Goal: Information Seeking & Learning: Learn about a topic

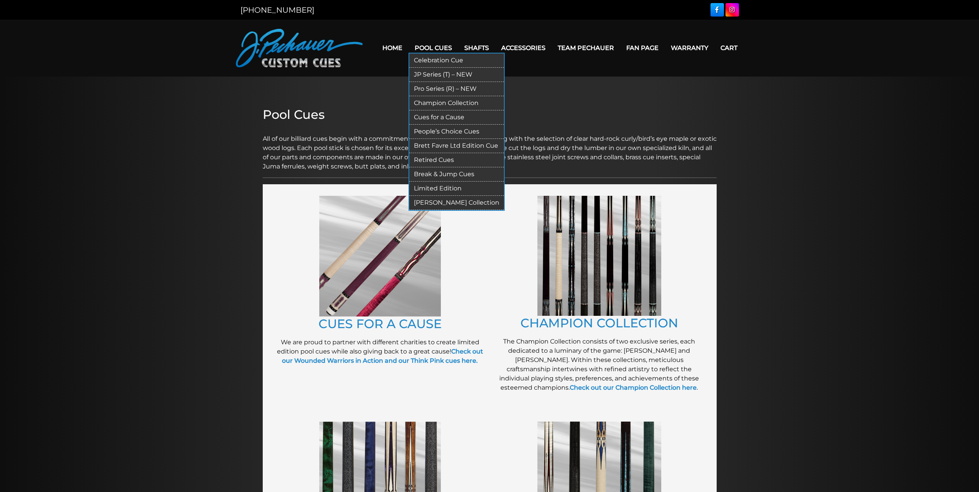
click at [438, 159] on link "Retired Cues" at bounding box center [456, 160] width 95 height 14
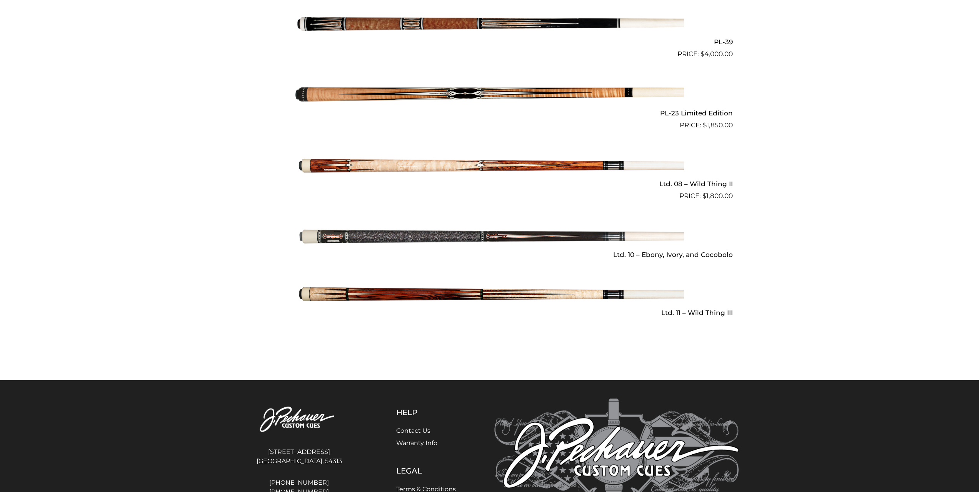
scroll to position [1046, 0]
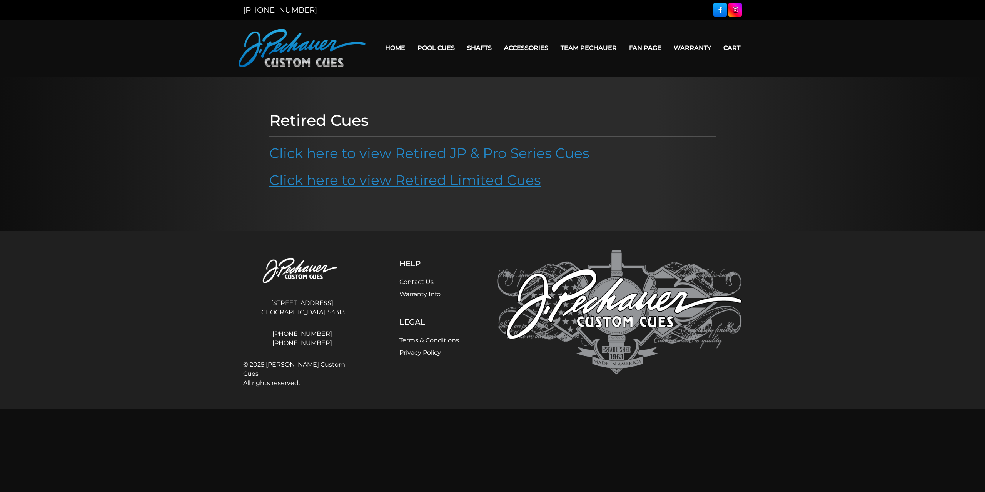
click at [394, 181] on link "Click here to view Retired Limited Cues" at bounding box center [405, 180] width 272 height 17
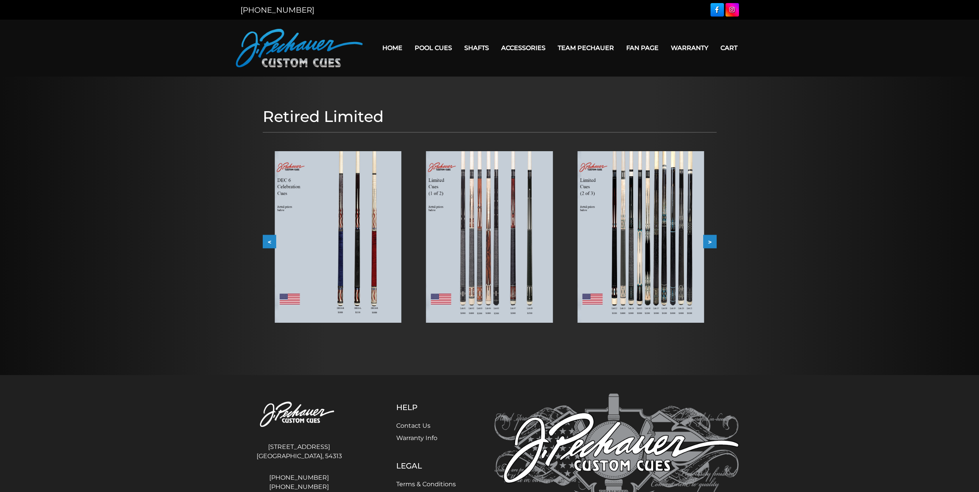
click at [484, 230] on img at bounding box center [489, 237] width 127 height 172
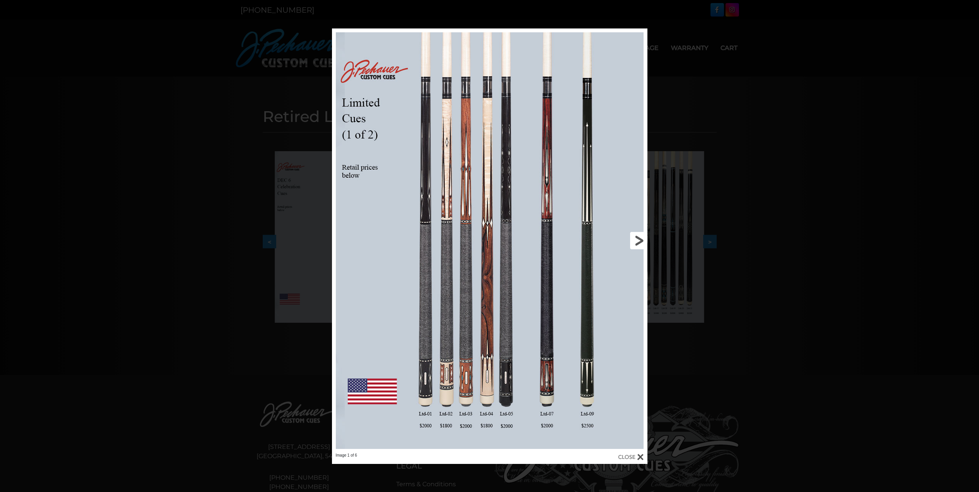
click at [642, 243] on link at bounding box center [577, 240] width 142 height 425
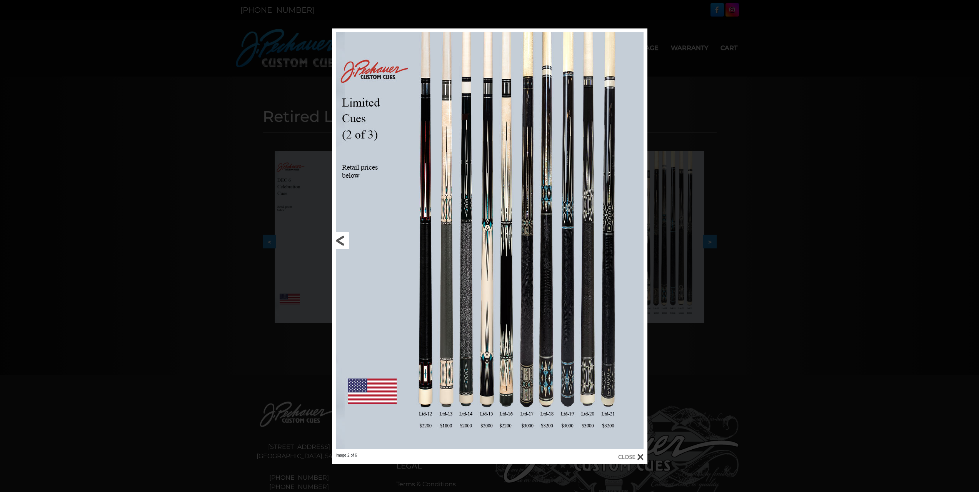
click at [347, 246] on link at bounding box center [403, 240] width 142 height 425
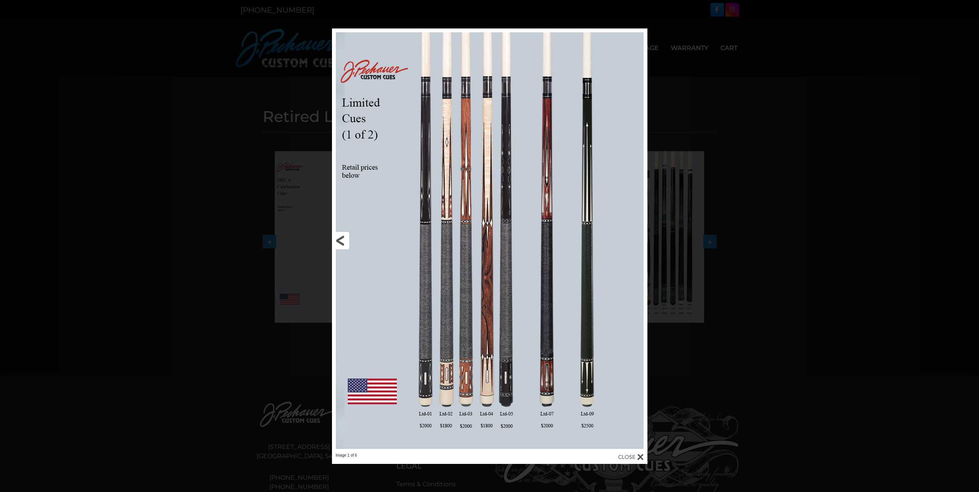
click at [347, 246] on link at bounding box center [403, 240] width 142 height 425
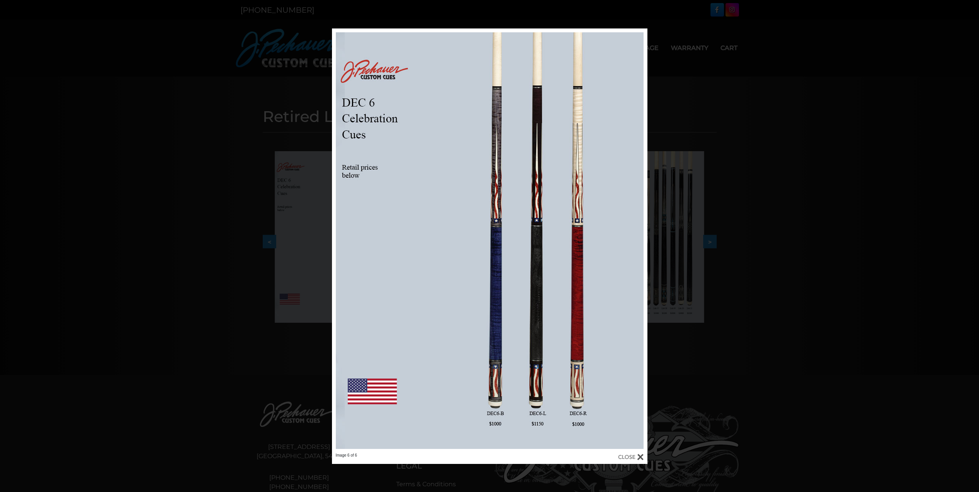
click at [745, 124] on div "Image 6 of 6" at bounding box center [489, 246] width 979 height 436
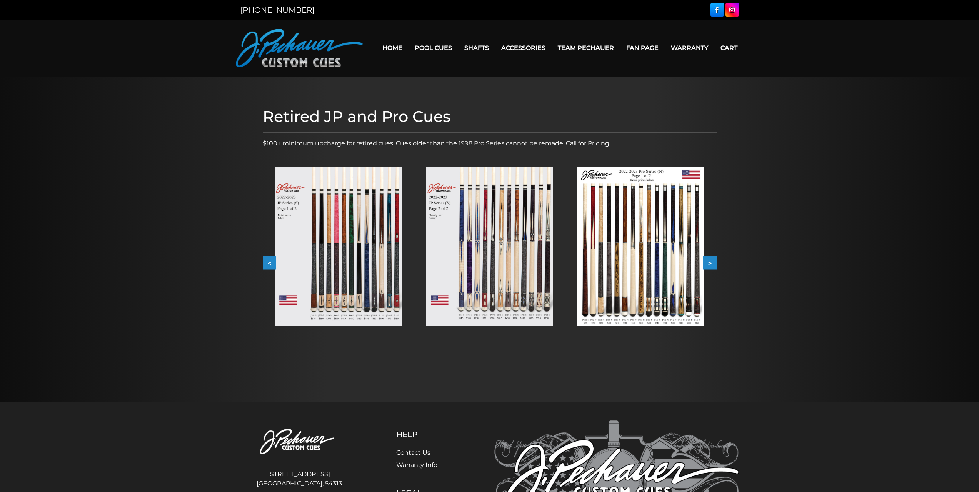
click at [659, 278] on img at bounding box center [641, 247] width 127 height 160
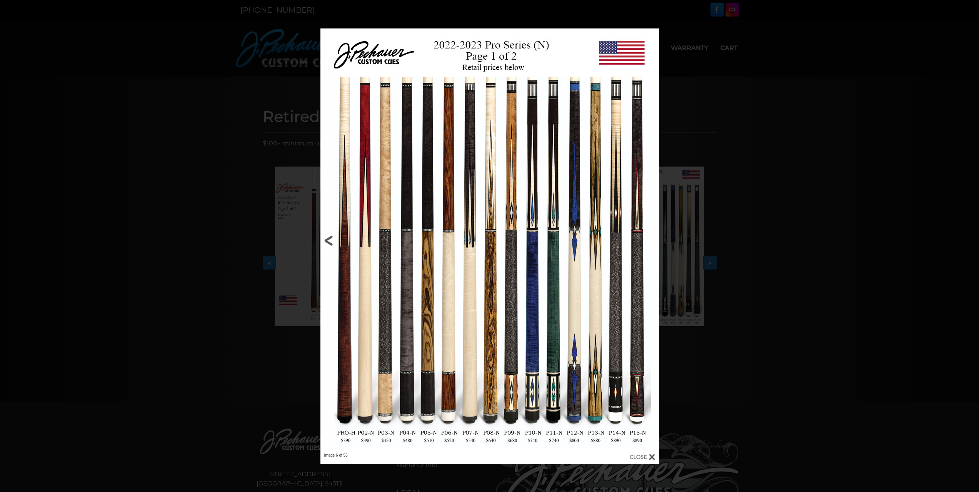
click at [326, 239] on link at bounding box center [397, 240] width 152 height 425
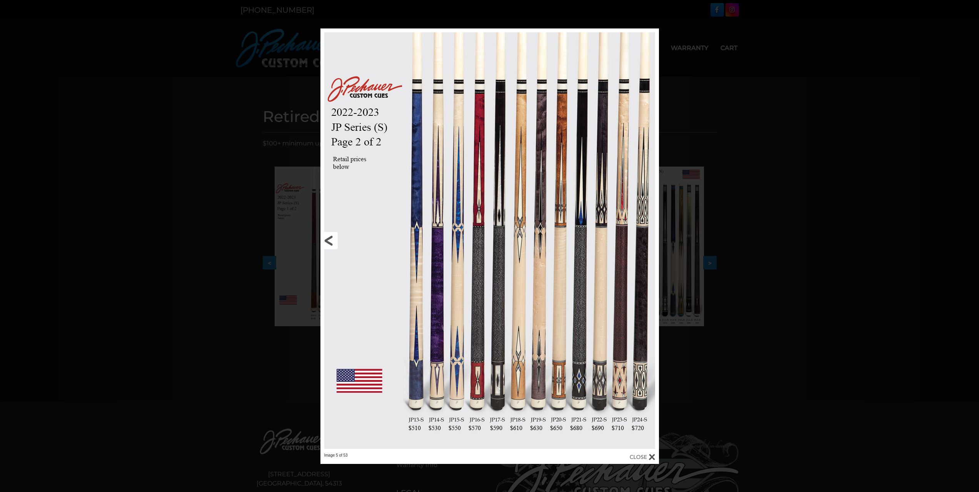
click at [326, 239] on link at bounding box center [397, 240] width 152 height 425
